Goal: Task Accomplishment & Management: Complete application form

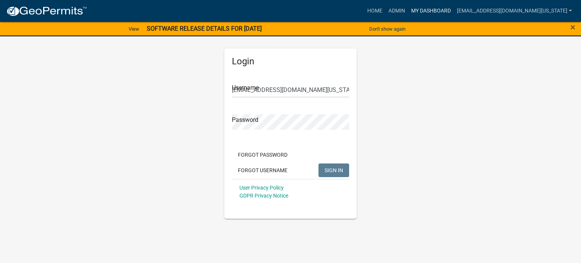
click at [454, 10] on link "My Dashboard" at bounding box center [431, 11] width 46 height 14
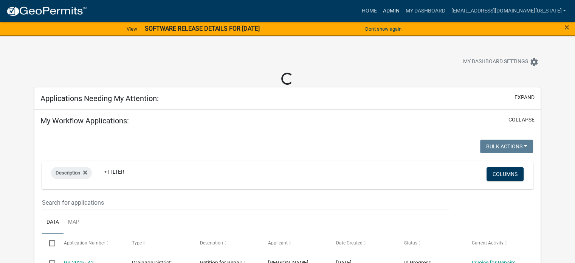
click at [403, 11] on link "Admin" at bounding box center [391, 11] width 23 height 14
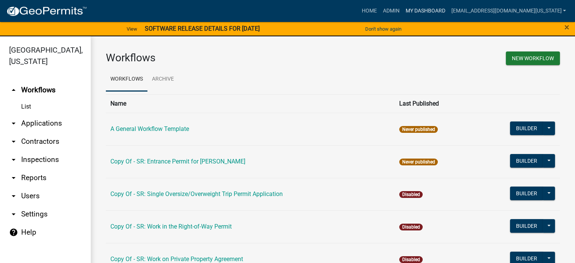
click at [448, 8] on link "My Dashboard" at bounding box center [426, 11] width 46 height 14
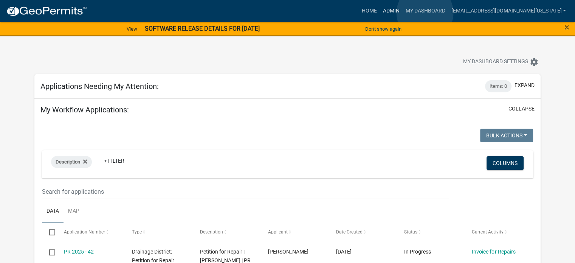
click at [403, 13] on link "Admin" at bounding box center [391, 11] width 23 height 14
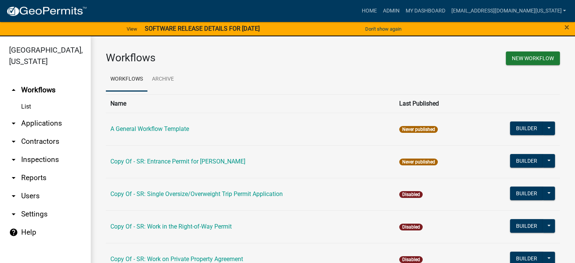
click at [29, 114] on link "arrow_drop_down Applications" at bounding box center [45, 123] width 91 height 18
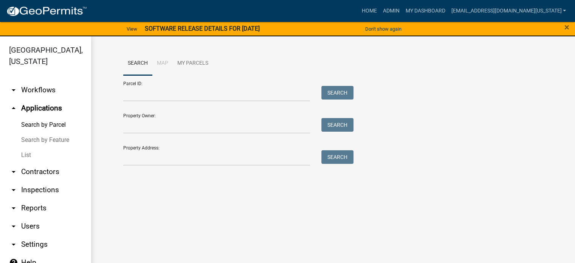
drag, startPoint x: 27, startPoint y: 145, endPoint x: 34, endPoint y: 145, distance: 7.2
click at [26, 148] on link "List" at bounding box center [45, 155] width 91 height 15
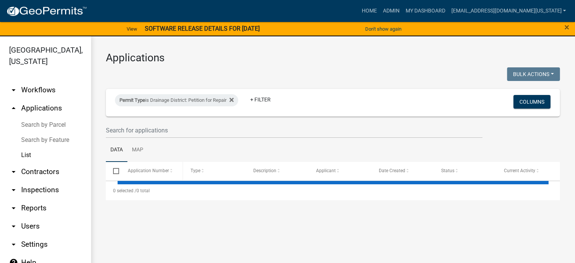
select select "3: 100"
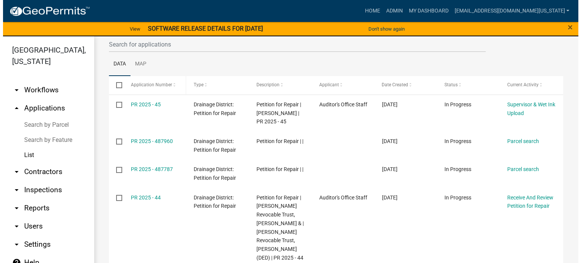
scroll to position [113, 0]
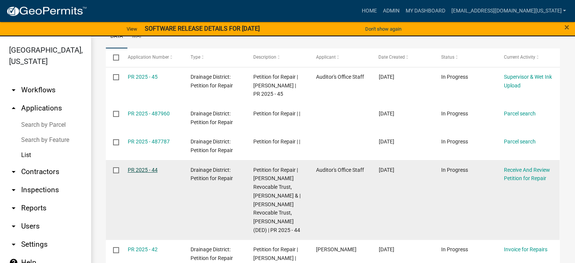
click at [151, 168] on link "PR 2025 - 44" at bounding box center [143, 170] width 30 height 6
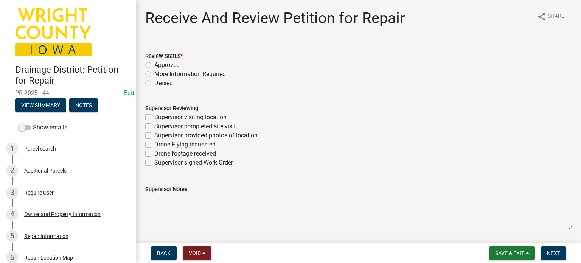
click at [154, 65] on label "Approved" at bounding box center [166, 65] width 25 height 9
click at [154, 65] on input "Approved" at bounding box center [156, 63] width 5 height 5
radio input "true"
click at [154, 127] on label "Supervisor completed site visit" at bounding box center [194, 126] width 81 height 9
click at [154, 127] on input "Supervisor completed site visit" at bounding box center [156, 124] width 5 height 5
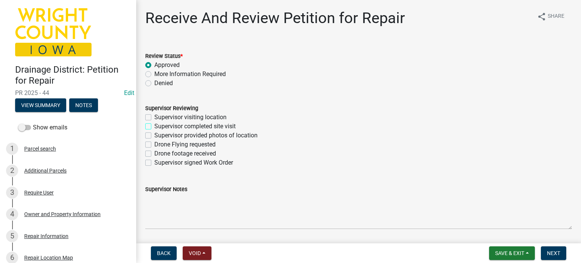
checkbox input "true"
checkbox input "false"
checkbox input "true"
checkbox input "false"
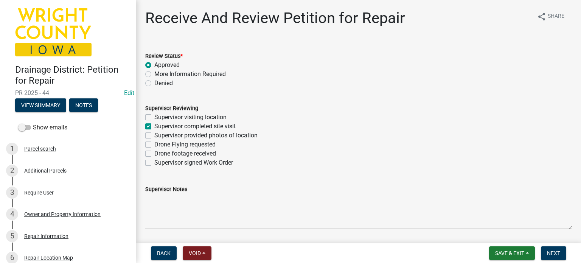
checkbox input "false"
click at [154, 137] on label "Supervisor provided photos of location" at bounding box center [205, 135] width 103 height 9
click at [154, 136] on input "Supervisor provided photos of location" at bounding box center [156, 133] width 5 height 5
checkbox input "true"
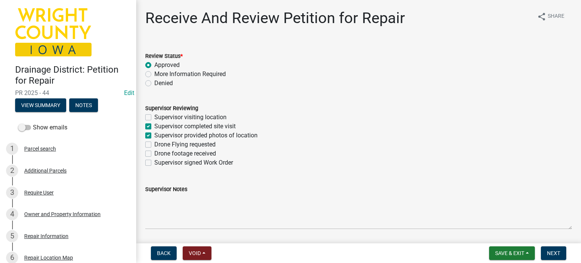
checkbox input "false"
checkbox input "true"
checkbox input "false"
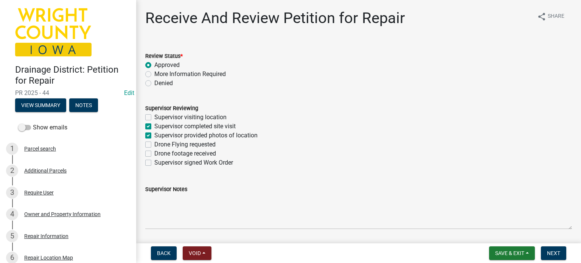
click at [154, 164] on label "Supervisor signed Work Order" at bounding box center [193, 162] width 79 height 9
click at [154, 163] on input "Supervisor signed Work Order" at bounding box center [156, 160] width 5 height 5
checkbox input "true"
checkbox input "false"
checkbox input "true"
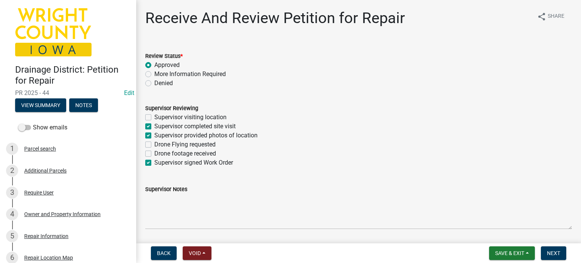
checkbox input "true"
checkbox input "false"
checkbox input "true"
click at [553, 255] on span "Next" at bounding box center [553, 253] width 13 height 6
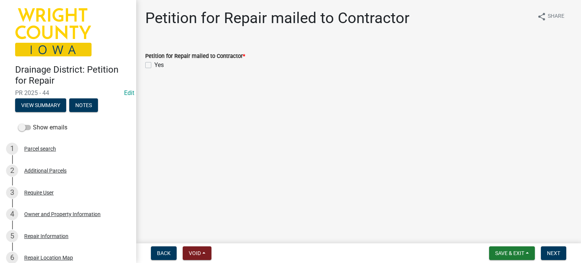
click at [154, 65] on label "Yes" at bounding box center [158, 65] width 9 height 9
click at [154, 65] on input "Yes" at bounding box center [156, 63] width 5 height 5
checkbox input "true"
click at [560, 255] on button "Next" at bounding box center [553, 253] width 25 height 14
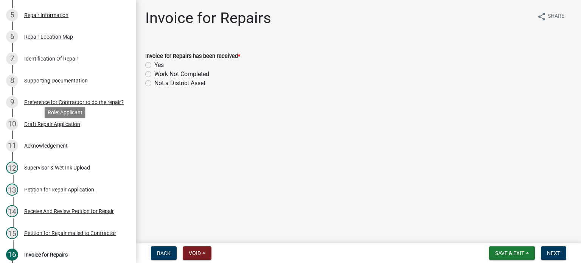
scroll to position [227, 0]
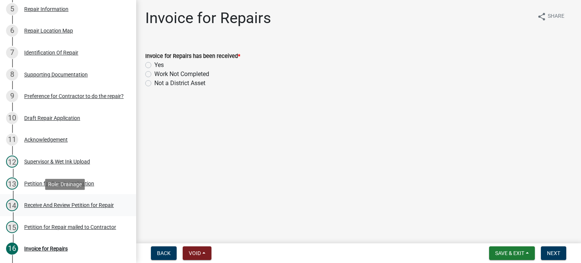
click at [88, 207] on div "Receive And Review Petition for Repair" at bounding box center [69, 204] width 90 height 5
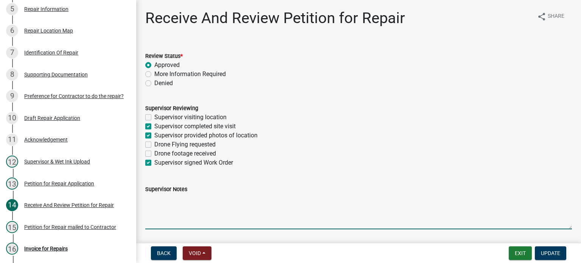
click at [162, 224] on textarea "Supervisor Notes" at bounding box center [358, 212] width 427 height 36
type textarea "Assigned to: Mountain Movers"
click at [545, 253] on span "Update" at bounding box center [550, 253] width 19 height 6
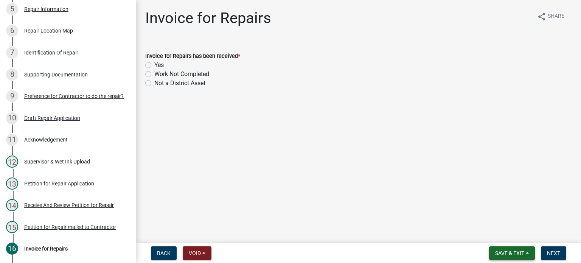
click at [525, 252] on button "Save & Exit" at bounding box center [512, 253] width 46 height 14
click at [520, 234] on button "Save & Exit" at bounding box center [504, 233] width 61 height 18
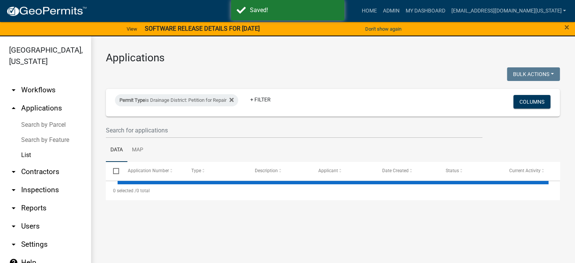
select select "3: 100"
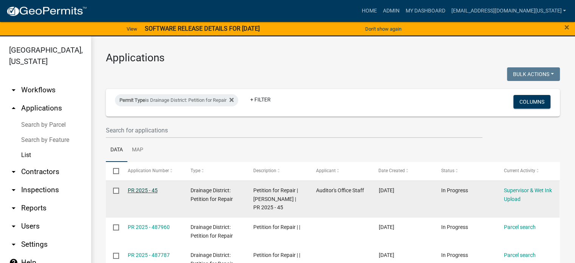
click at [152, 188] on link "PR 2025 - 45" at bounding box center [143, 190] width 30 height 6
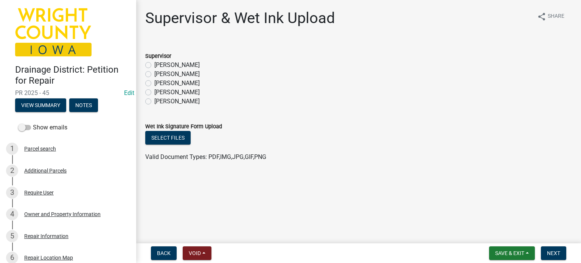
click at [154, 67] on label "[PERSON_NAME]" at bounding box center [176, 65] width 45 height 9
click at [154, 65] on input "[PERSON_NAME]" at bounding box center [156, 63] width 5 height 5
radio input "true"
click at [166, 137] on button "Select files" at bounding box center [167, 138] width 45 height 14
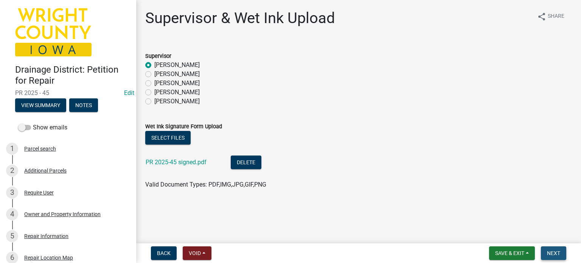
click at [555, 253] on span "Next" at bounding box center [553, 253] width 13 height 6
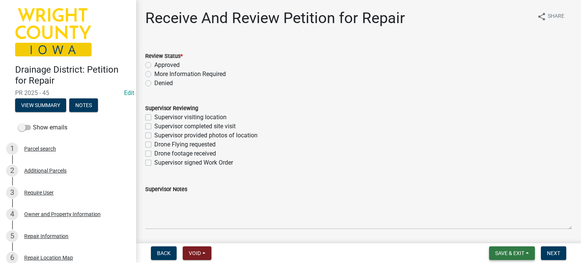
click at [503, 255] on span "Save & Exit" at bounding box center [509, 253] width 29 height 6
click at [497, 212] on button "Save" at bounding box center [504, 215] width 61 height 18
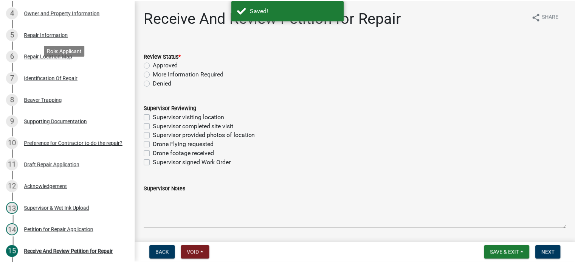
scroll to position [227, 0]
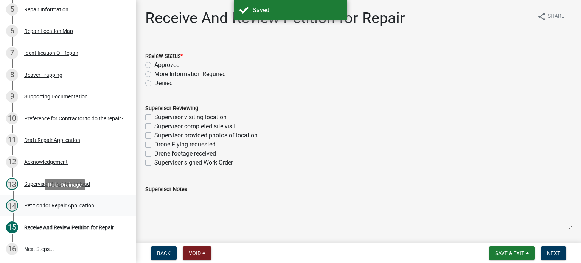
click at [72, 204] on div "Petition for Repair Application" at bounding box center [59, 205] width 70 height 5
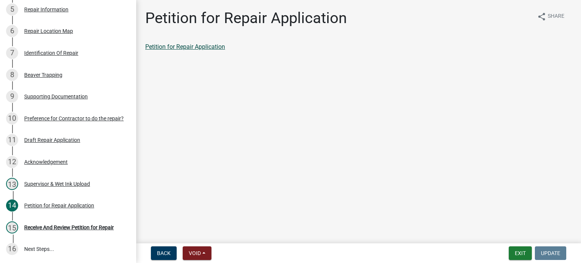
click at [182, 45] on link "Petition for Repair Application" at bounding box center [185, 46] width 80 height 7
click at [41, 225] on div "Receive And Review Petition for Repair" at bounding box center [69, 227] width 90 height 5
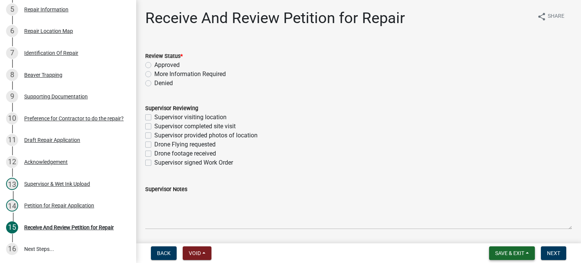
click at [524, 253] on span "Save & Exit" at bounding box center [509, 253] width 29 height 6
click at [512, 230] on button "Save & Exit" at bounding box center [504, 233] width 61 height 18
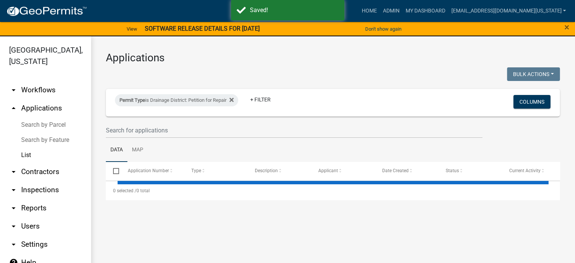
select select "3: 100"
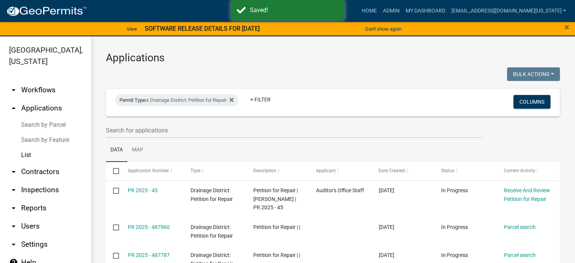
drag, startPoint x: 512, startPoint y: 230, endPoint x: 468, endPoint y: 33, distance: 201.7
click at [468, 33] on div "View SOFTWARE RELEASE DETAILS FOR [DATE] Don't show again arrow_back arrow_forw…" at bounding box center [287, 28] width 575 height 15
